Goal: Task Accomplishment & Management: Use online tool/utility

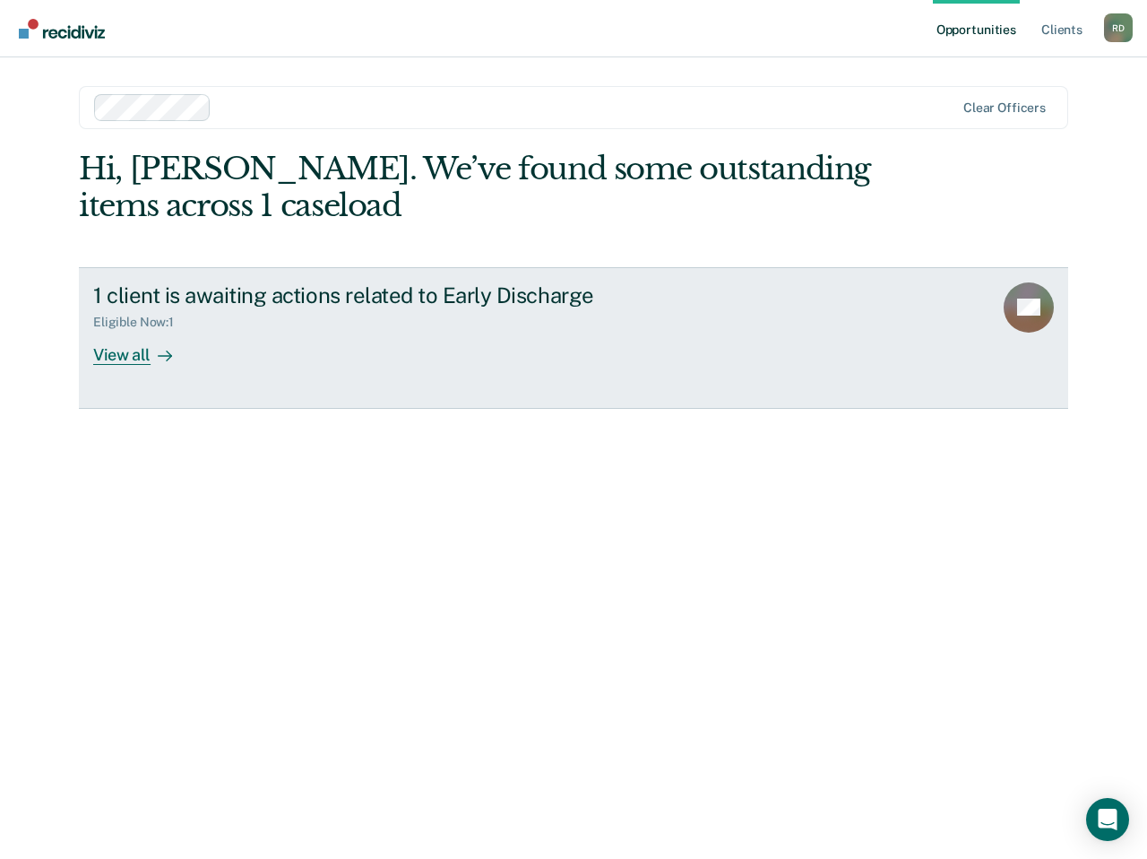
click at [217, 335] on div "1 client is awaiting actions related to Early Discharge Eligible Now : 1 View a…" at bounding box center [429, 323] width 672 height 82
